Goal: Information Seeking & Learning: Learn about a topic

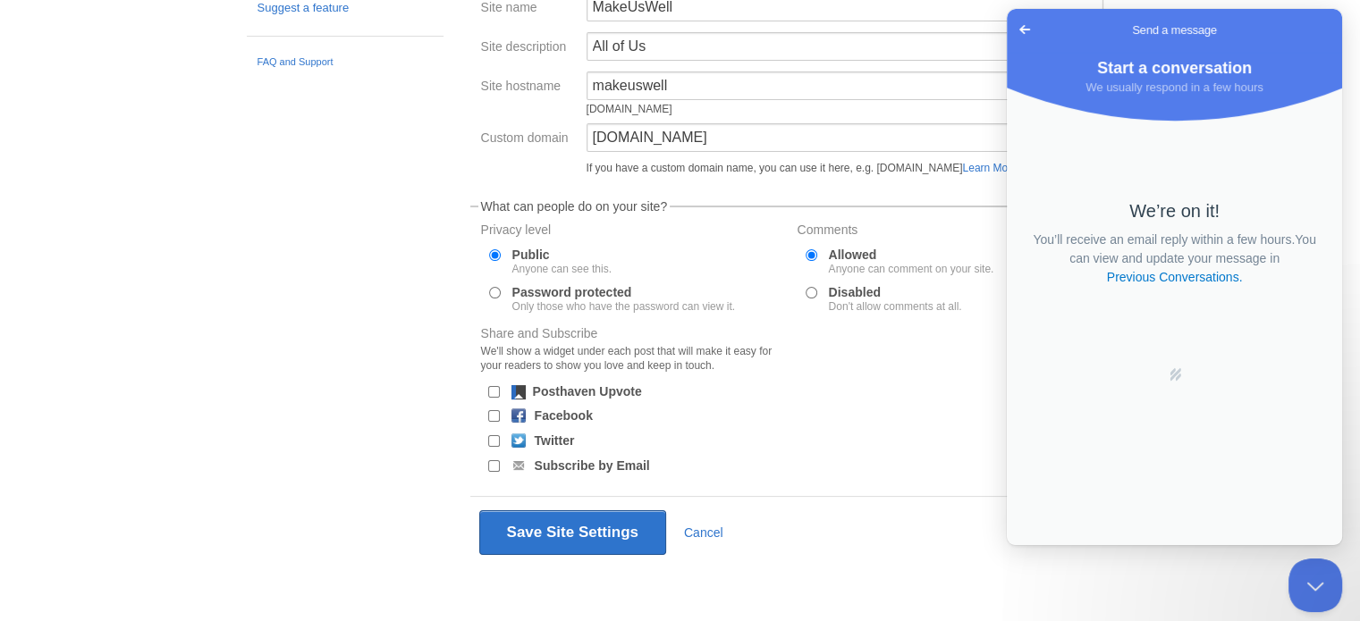
click at [1026, 30] on span "Go back" at bounding box center [1024, 29] width 21 height 21
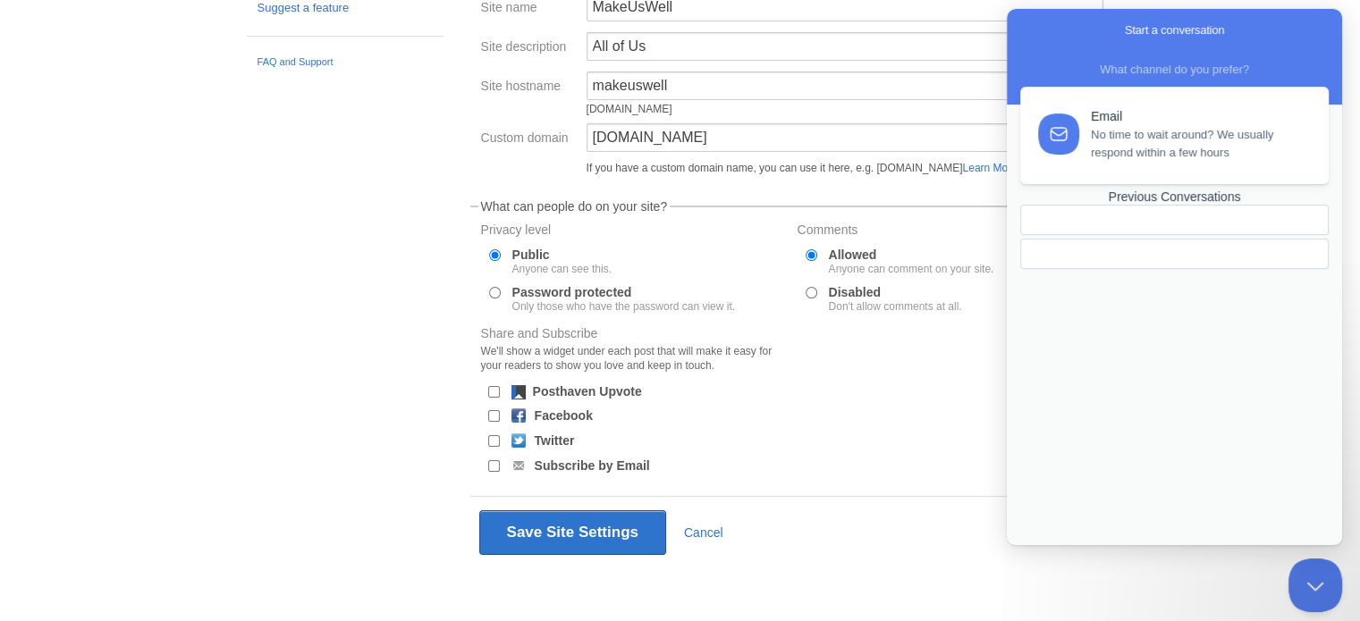
click at [940, 462] on div "Share and Subscribe We'll show a widget under each post that will make it easy …" at bounding box center [792, 402] width 633 height 151
click at [949, 480] on form "Naming Your Site Site name MakeUsWell Site description All of Us Site hostname …" at bounding box center [792, 269] width 644 height 599
click at [1049, 583] on div "« Back to Site New Post by Web by Email MakeUsWell Post by Email [EMAIL_ADDRESS…" at bounding box center [792, 240] width 670 height 763
click at [213, 237] on body "Dashboard Logout Your Sites MakeUsWell Create a new site Edit your user profile…" at bounding box center [680, 207] width 1360 height 830
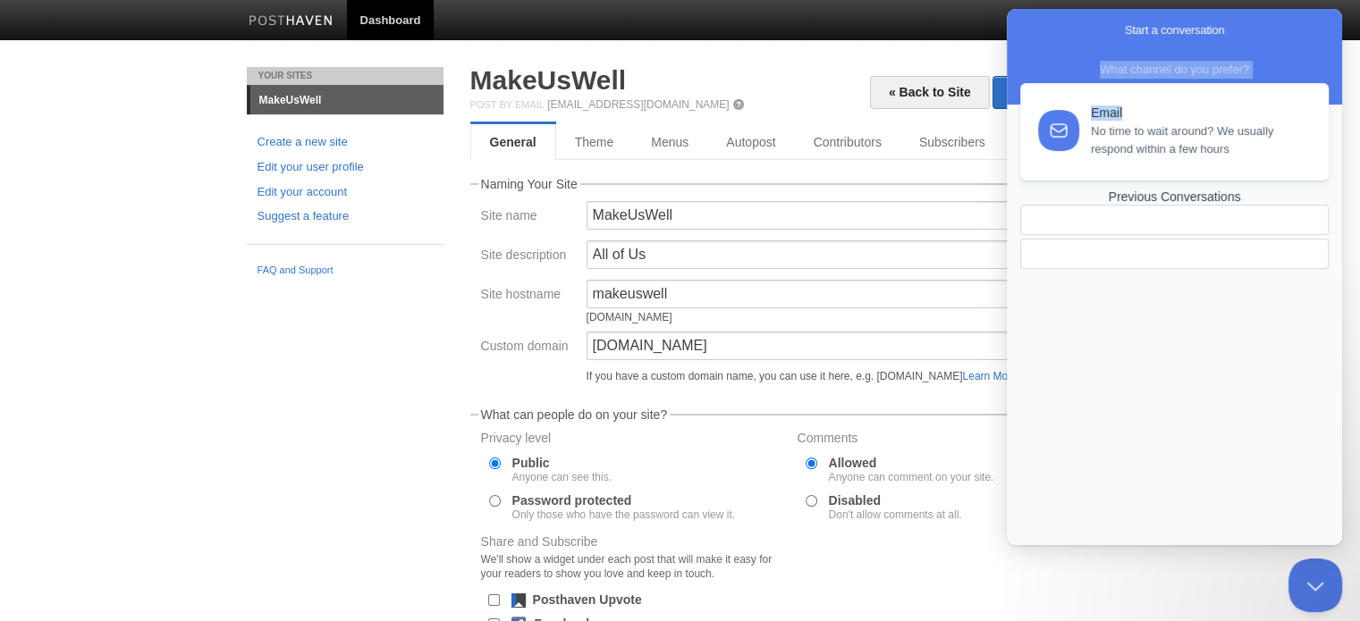
drag, startPoint x: 1291, startPoint y: 28, endPoint x: 1240, endPoint y: 121, distance: 106.0
click at [1240, 121] on div "Start a conversation What channel do you prefer? Email No time to wait around? …" at bounding box center [1174, 277] width 335 height 536
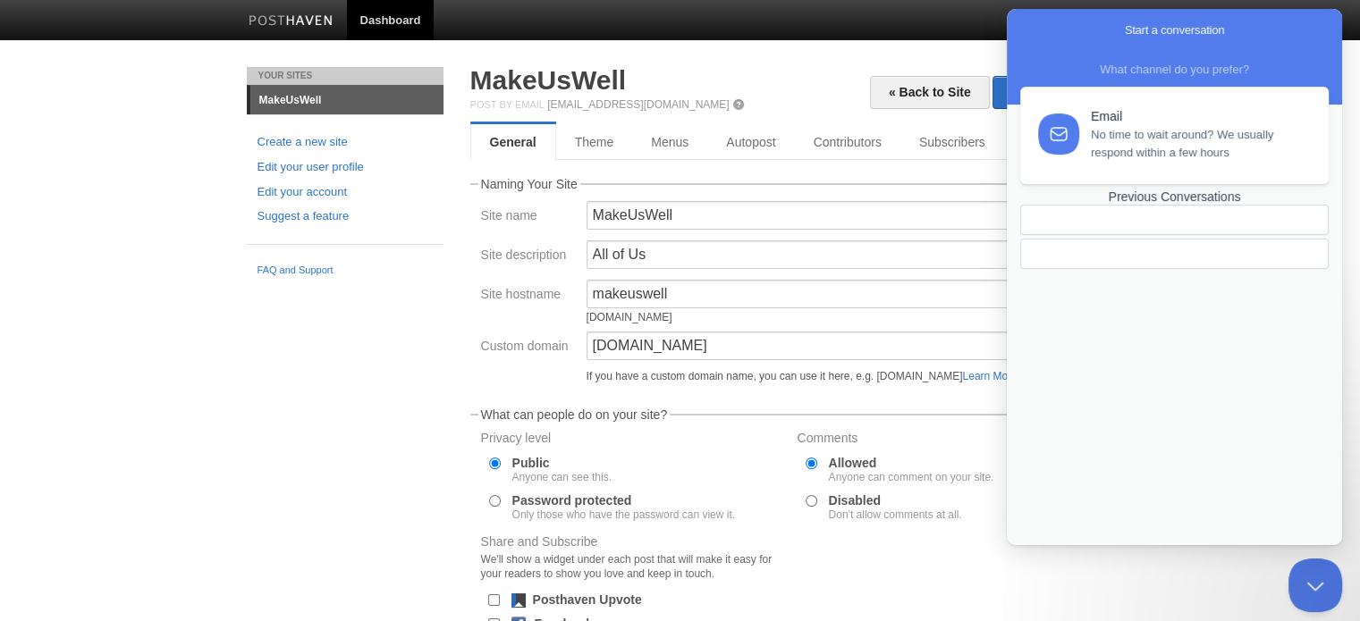
click at [1132, 267] on div "Email No time to wait around? We usually respond within a few hours Previous Co…" at bounding box center [1174, 298] width 325 height 423
click at [958, 95] on link "« Back to Site" at bounding box center [930, 92] width 120 height 33
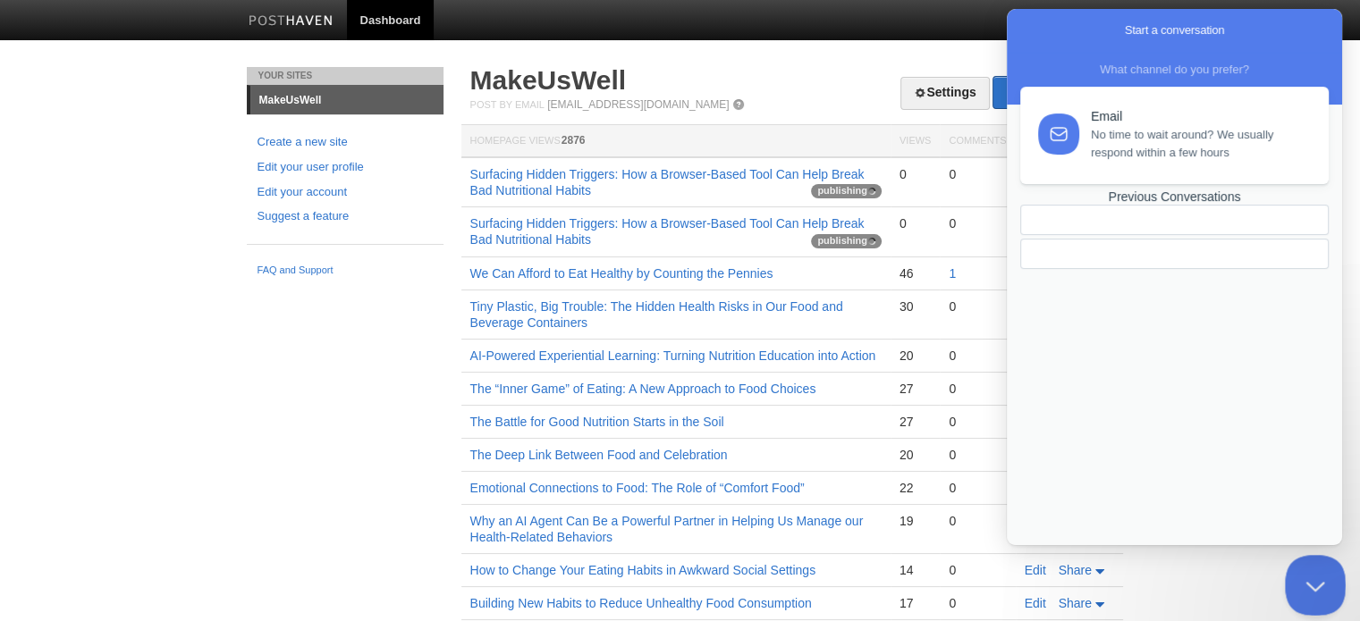
click at [1301, 578] on button "Close Beacon popover" at bounding box center [1312, 582] width 54 height 54
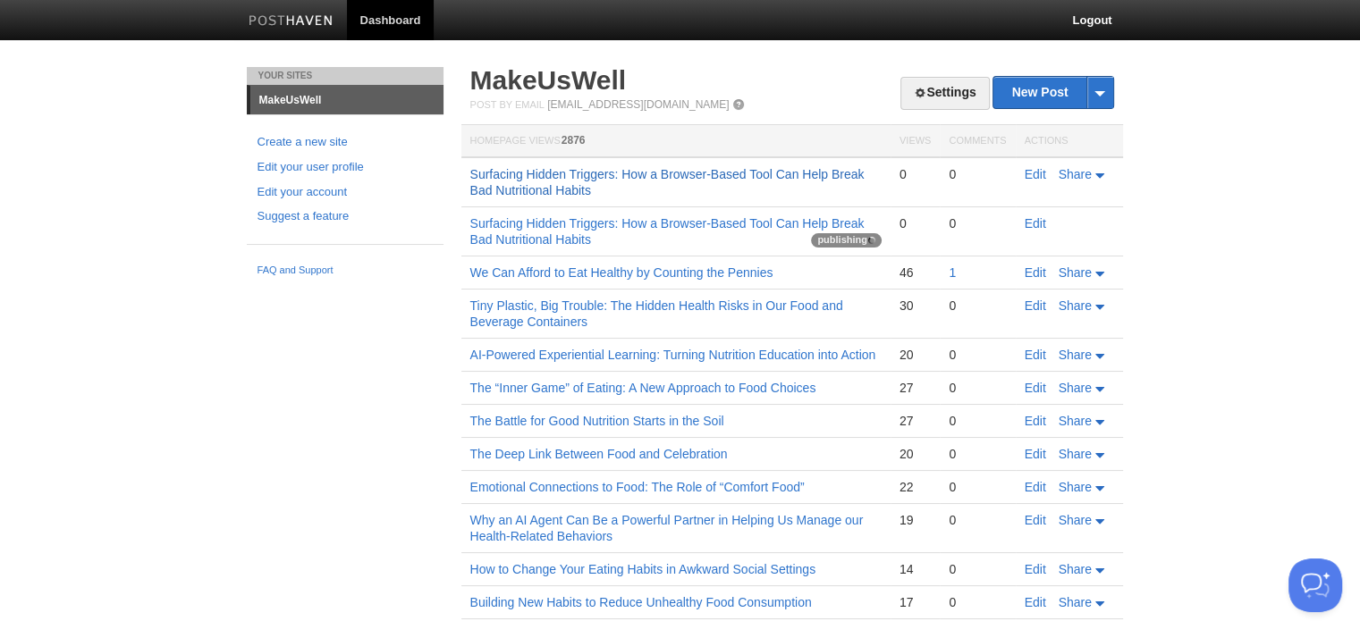
click at [645, 173] on link "Surfacing Hidden Triggers: How a Browser-Based Tool Can Help Break Bad Nutritio…" at bounding box center [667, 182] width 394 height 30
click at [745, 224] on link "Surfacing Hidden Triggers: How a Browser-Based Tool Can Help Break Bad Nutritio…" at bounding box center [667, 231] width 394 height 30
click at [790, 173] on link "Surfacing Hidden Triggers: How a Browser-Based Tool Can Help Break Bad Nutritio…" at bounding box center [667, 182] width 394 height 30
